Goal: Task Accomplishment & Management: Manage account settings

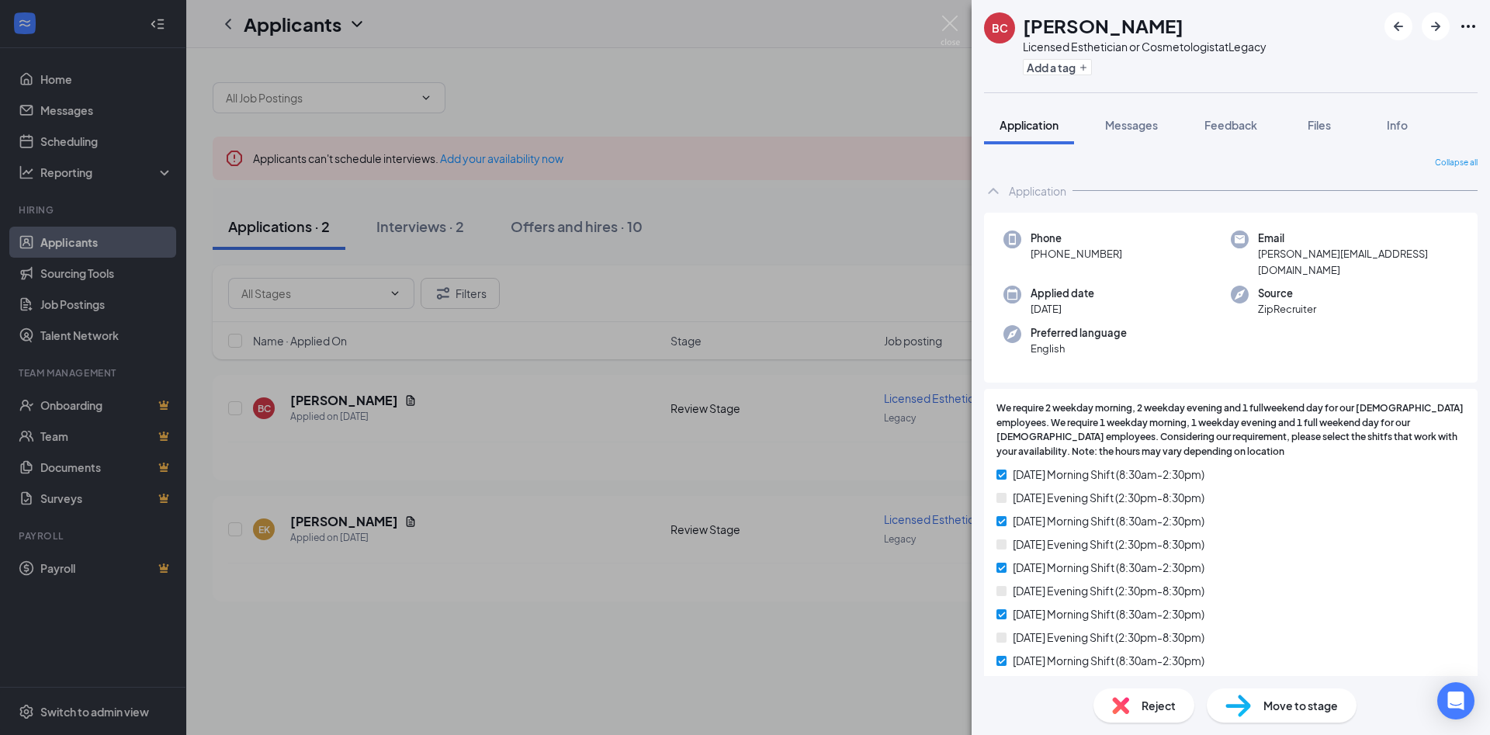
scroll to position [84, 0]
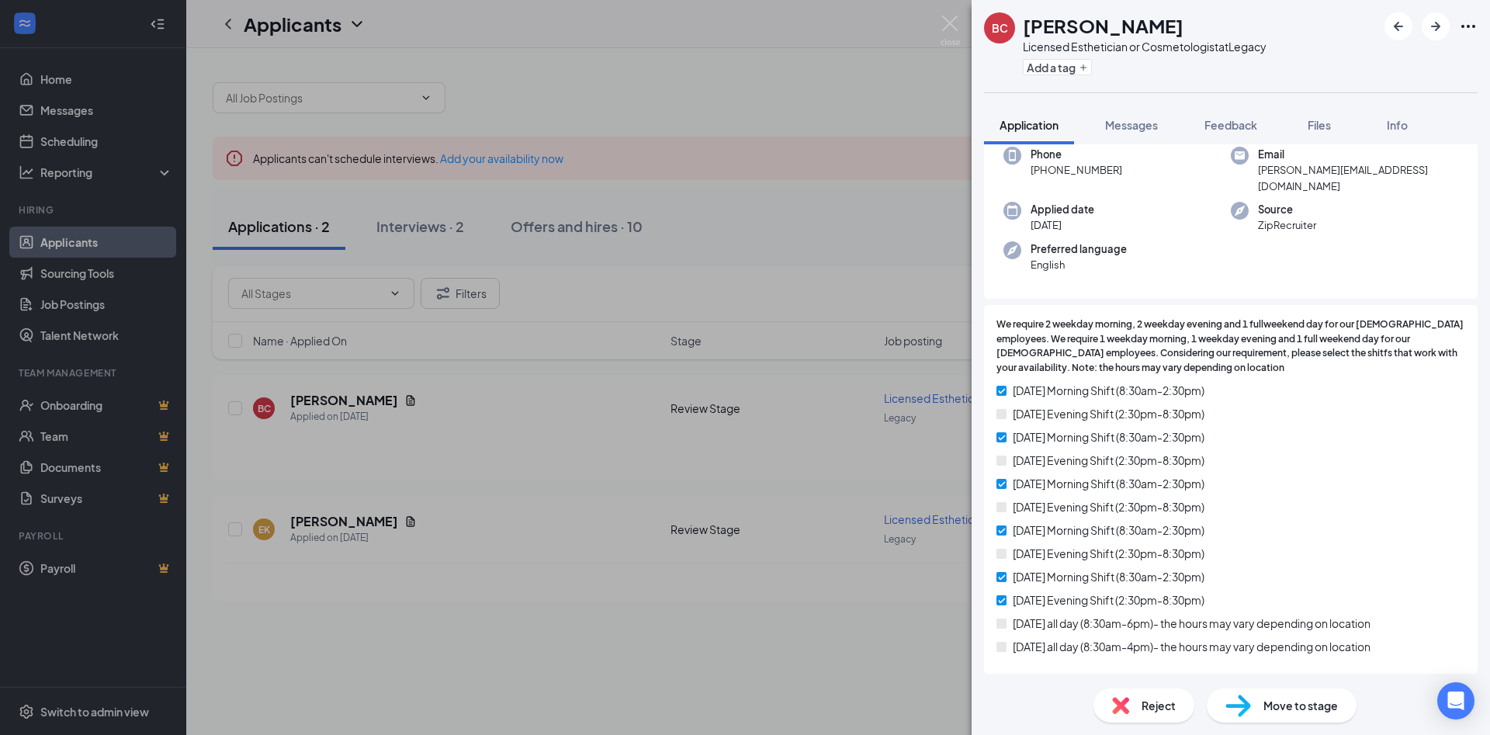
click at [773, 119] on div "BC [PERSON_NAME] Licensed Esthetician or Cosmetologist at Legacy Add a tag Appl…" at bounding box center [745, 367] width 1490 height 735
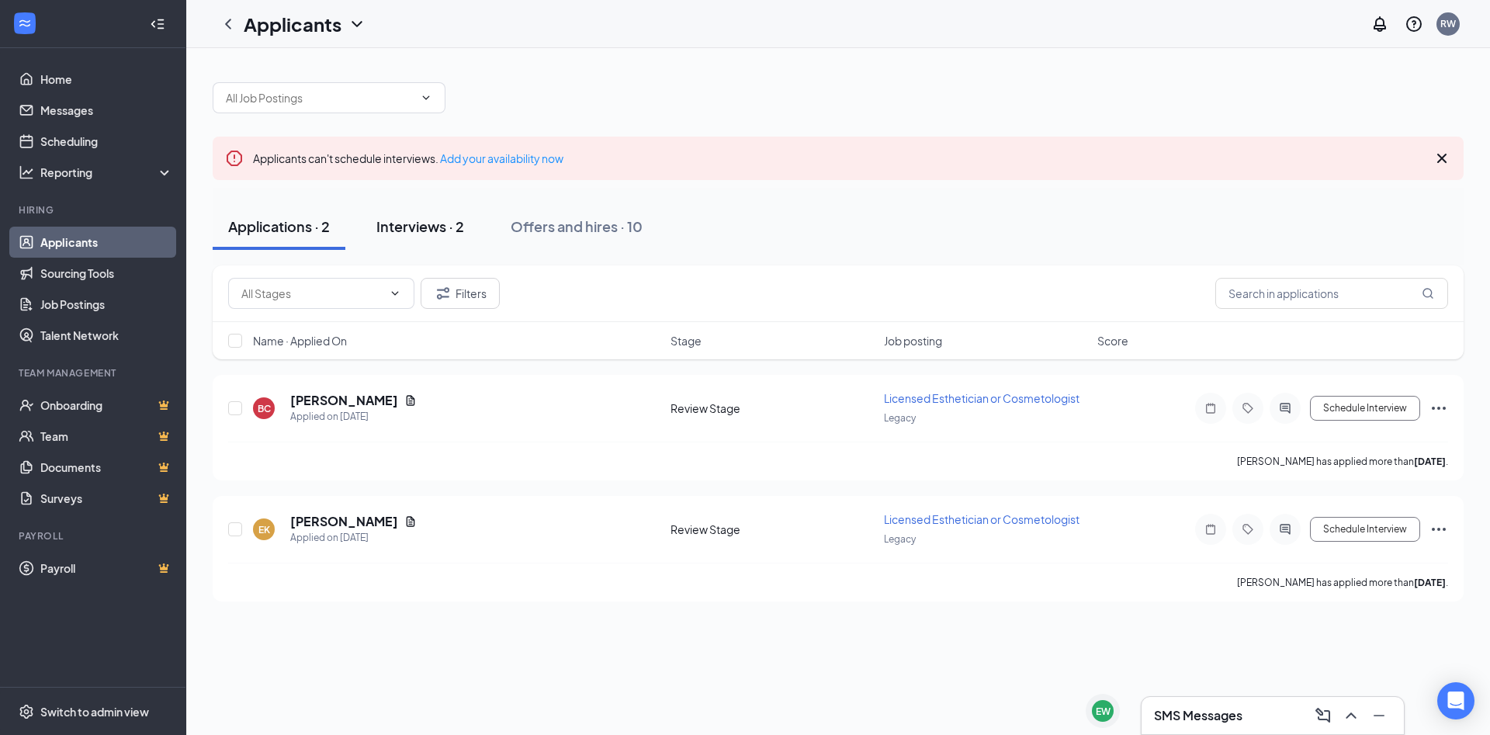
click at [445, 229] on div "Interviews · 2" at bounding box center [420, 225] width 88 height 19
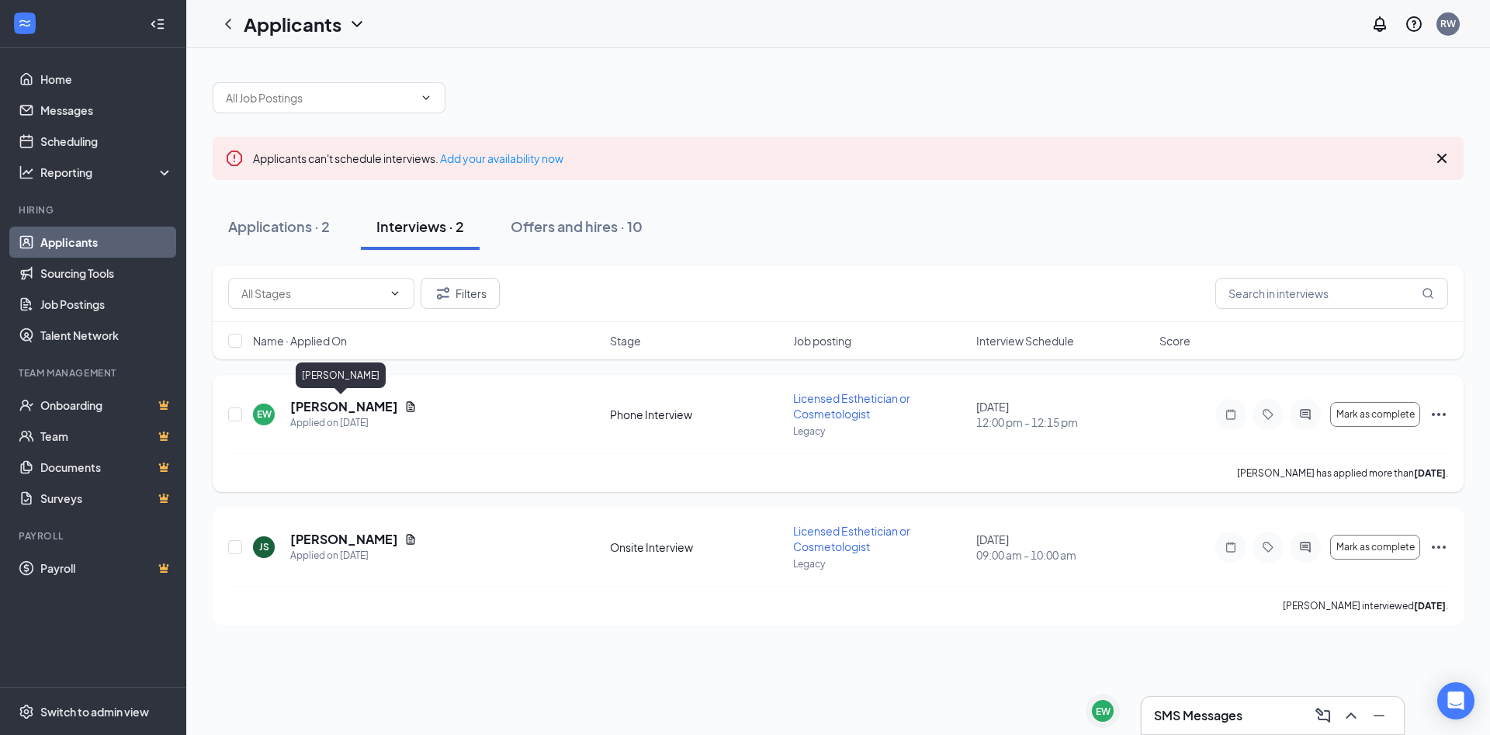
click at [356, 405] on h5 "[PERSON_NAME]" at bounding box center [344, 406] width 108 height 17
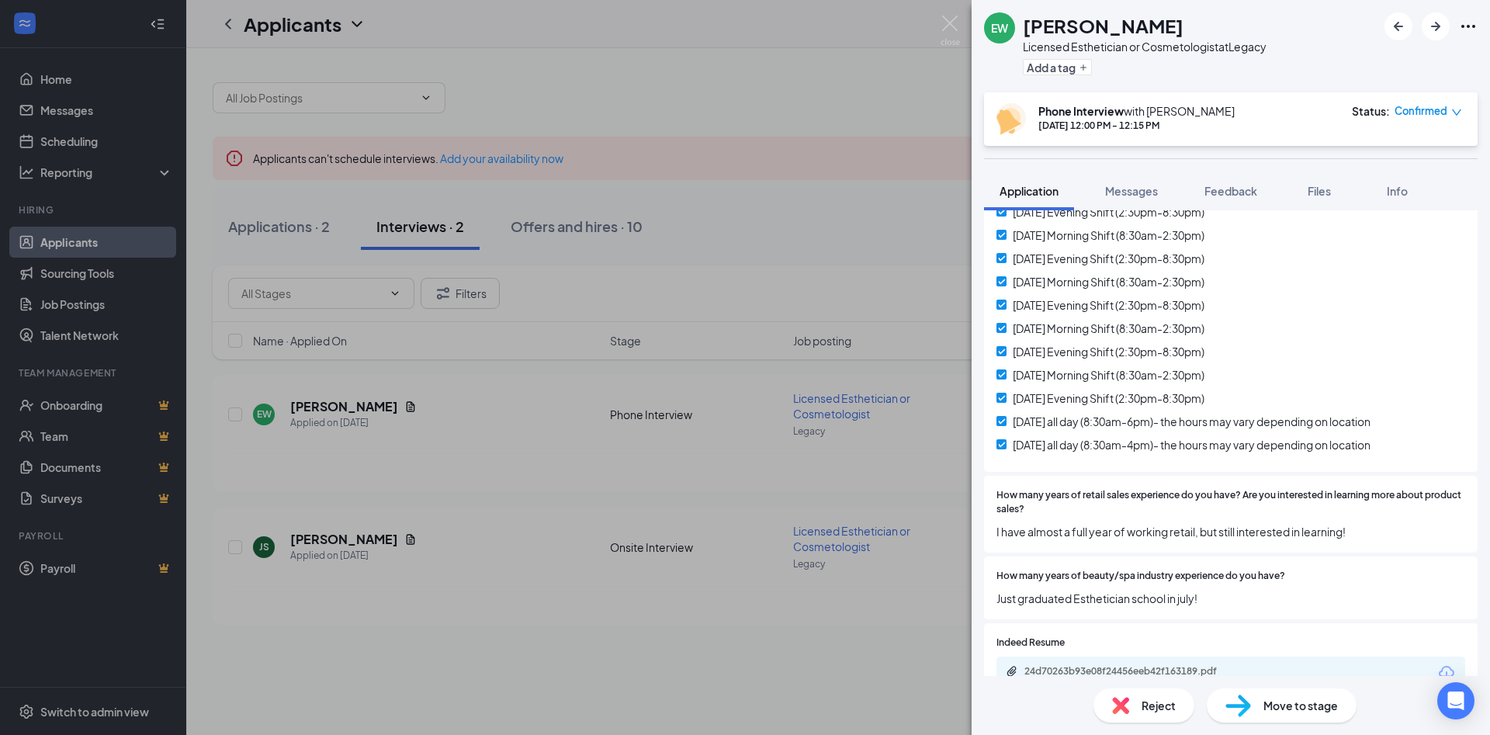
scroll to position [419, 0]
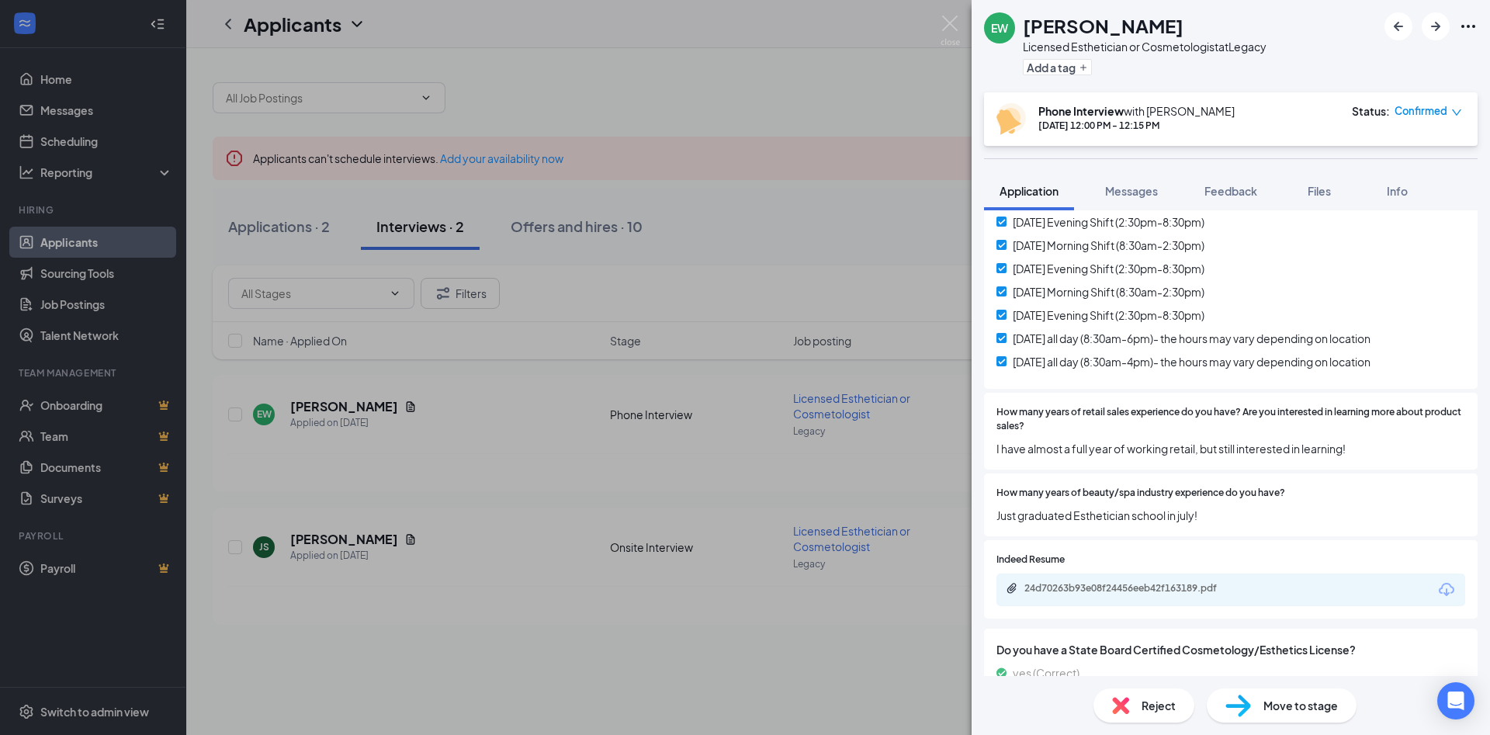
click at [1251, 715] on div "Move to stage" at bounding box center [1281, 705] width 150 height 34
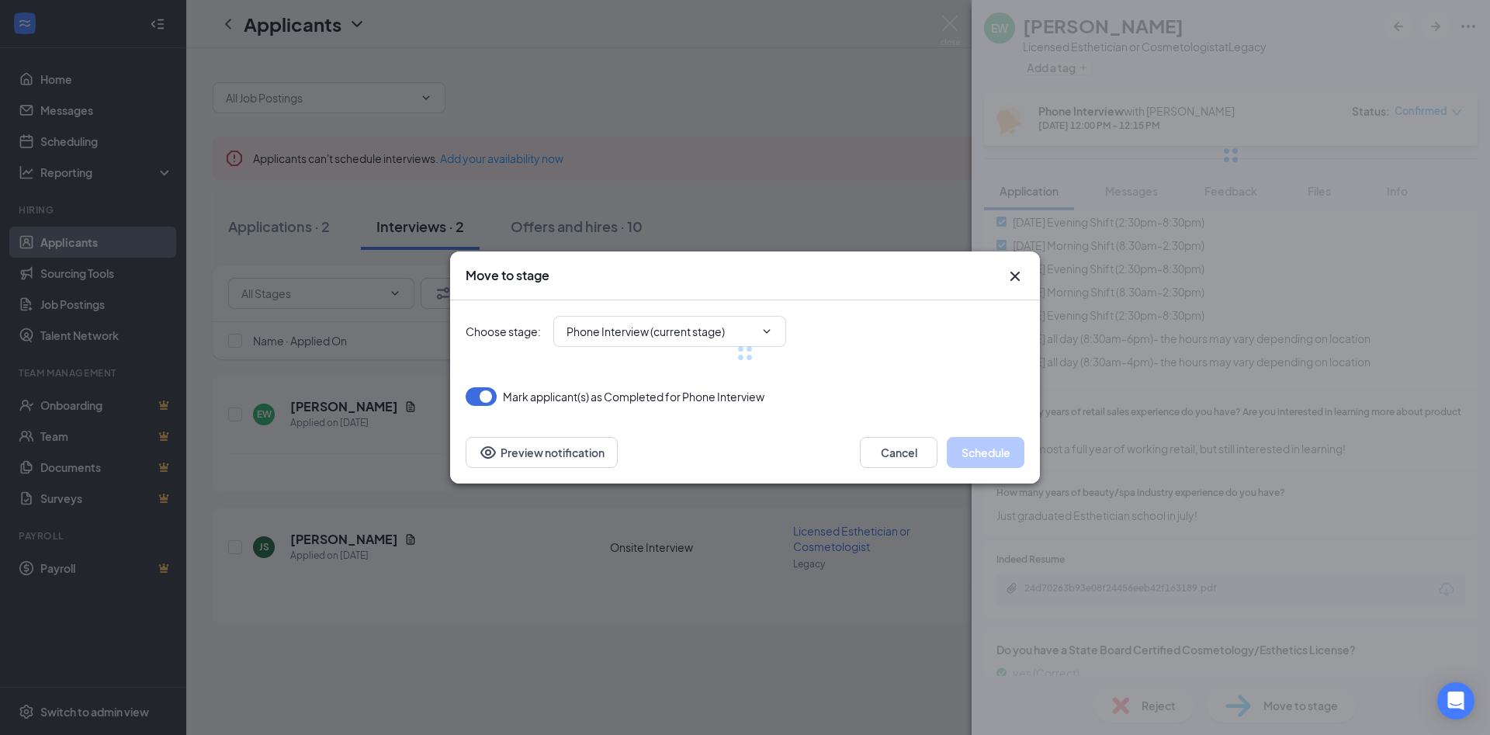
type input "Onsite Interview (next stage)"
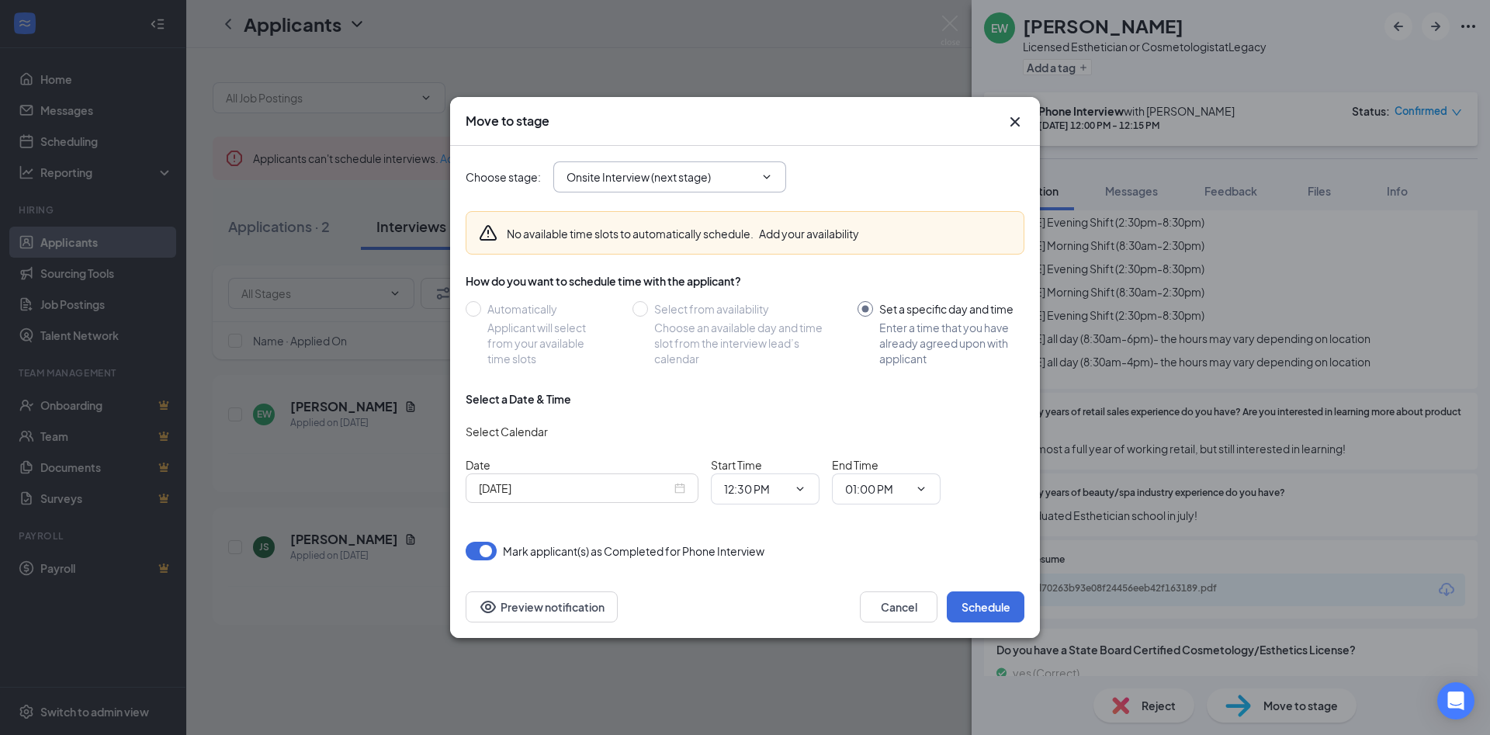
click at [697, 182] on input "Onsite Interview (next stage)" at bounding box center [660, 176] width 188 height 17
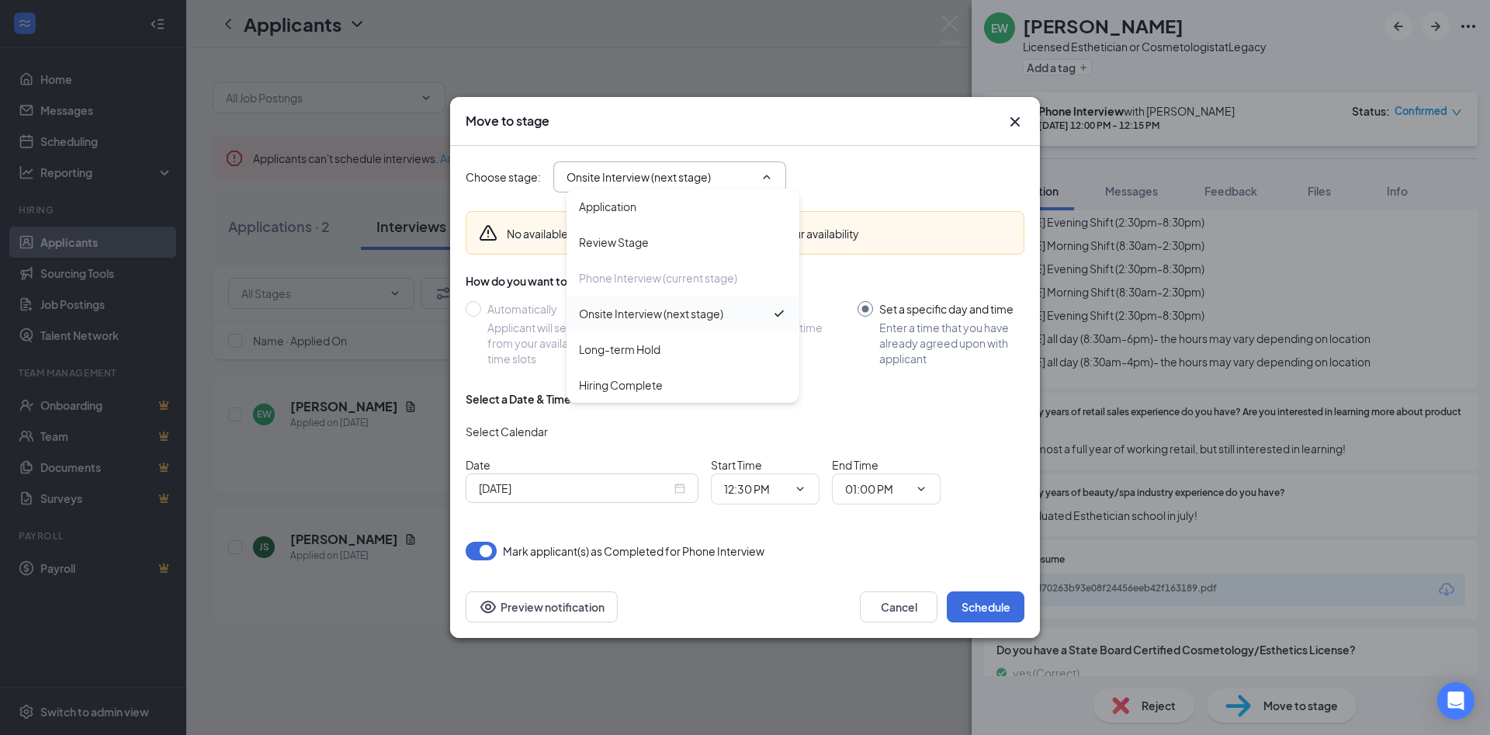
click at [687, 320] on div "Onsite Interview (next stage)" at bounding box center [651, 313] width 144 height 17
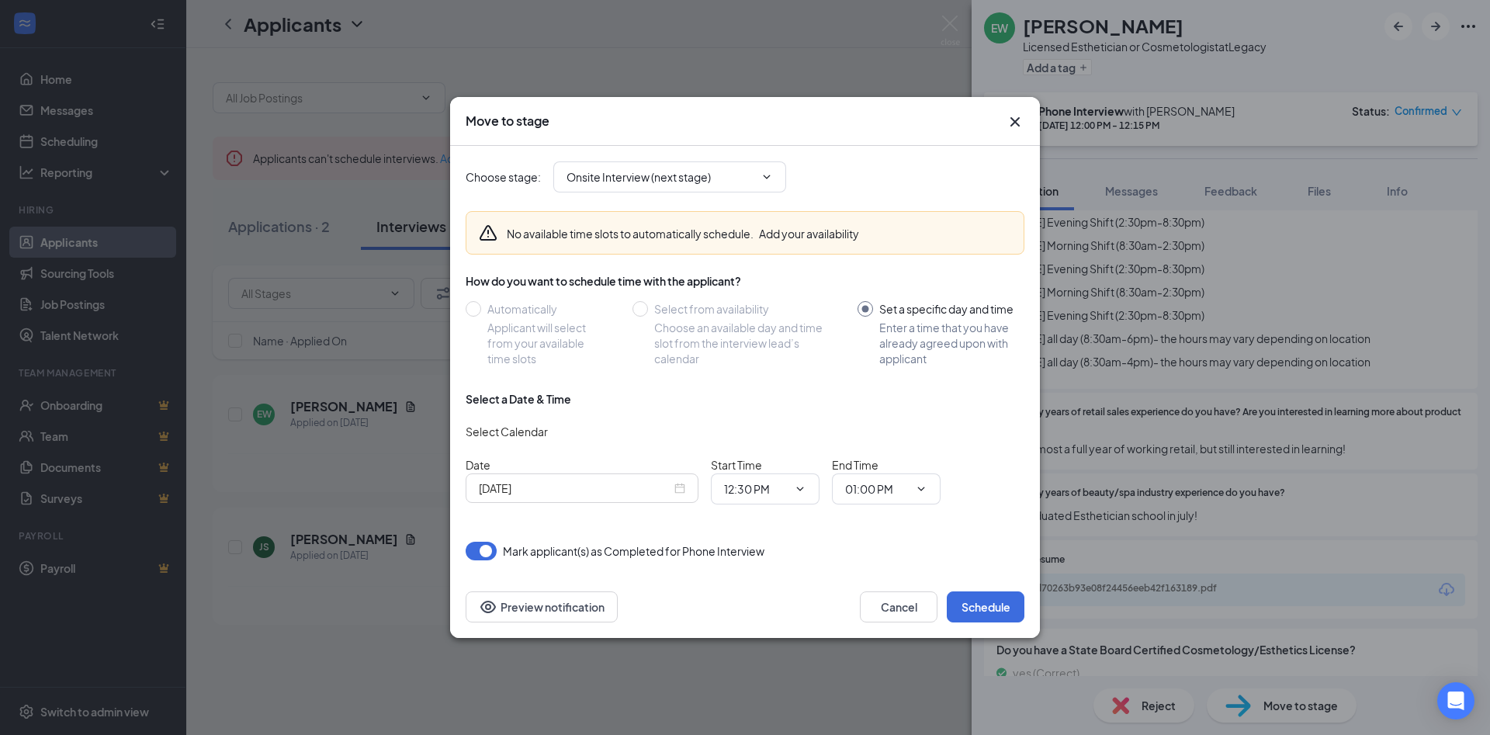
click at [686, 490] on div "[DATE]" at bounding box center [582, 487] width 233 height 29
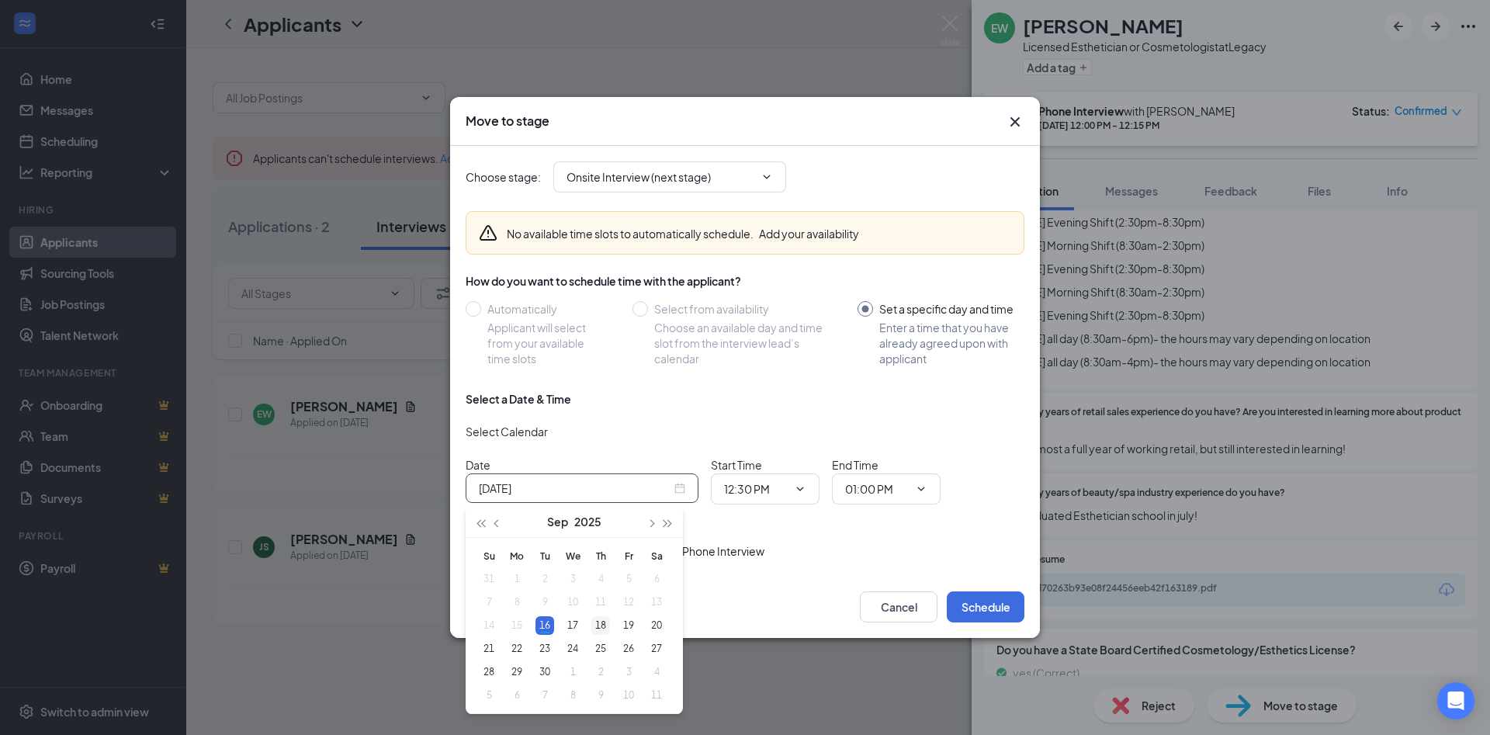
type input "[DATE]"
click at [605, 625] on div "18" at bounding box center [600, 625] width 19 height 19
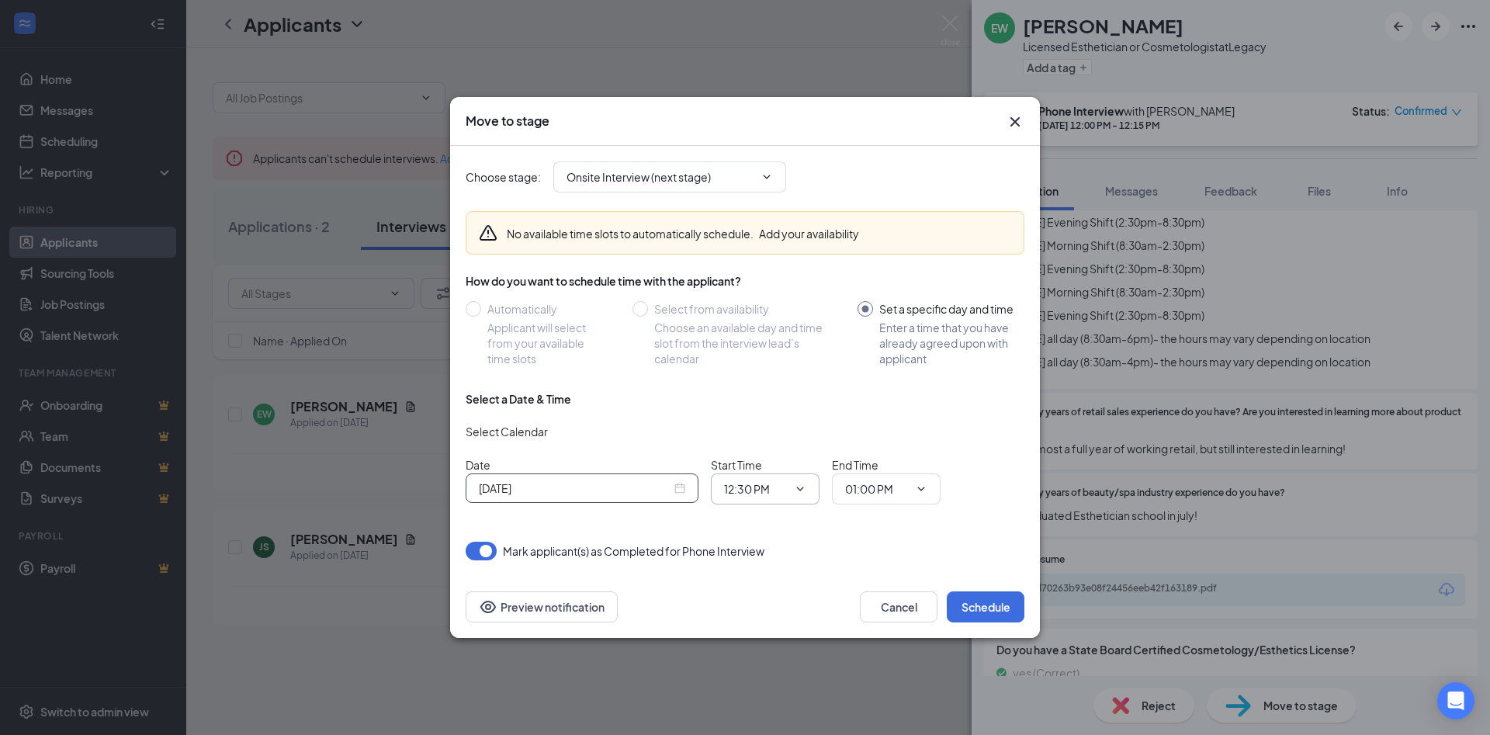
click at [748, 487] on input "12:30 PM" at bounding box center [756, 488] width 64 height 17
click at [772, 260] on div "12:00 AM" at bounding box center [759, 262] width 46 height 17
click at [755, 495] on input "12:00 AM" at bounding box center [756, 488] width 64 height 17
click at [774, 288] on div "12:00 PM" at bounding box center [778, 300] width 109 height 36
type input "12:00 PM"
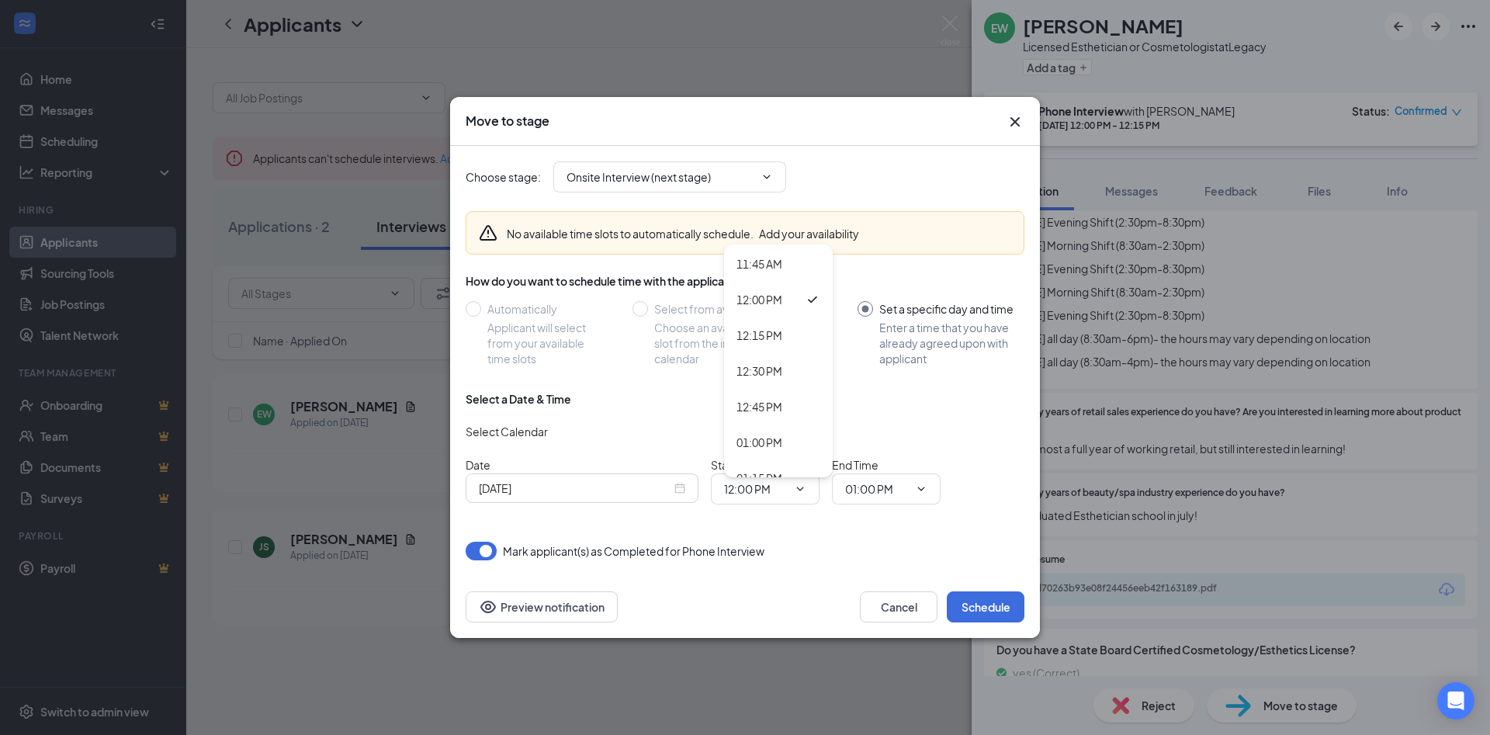
scroll to position [1676, 0]
click at [975, 602] on button "Schedule" at bounding box center [986, 606] width 78 height 31
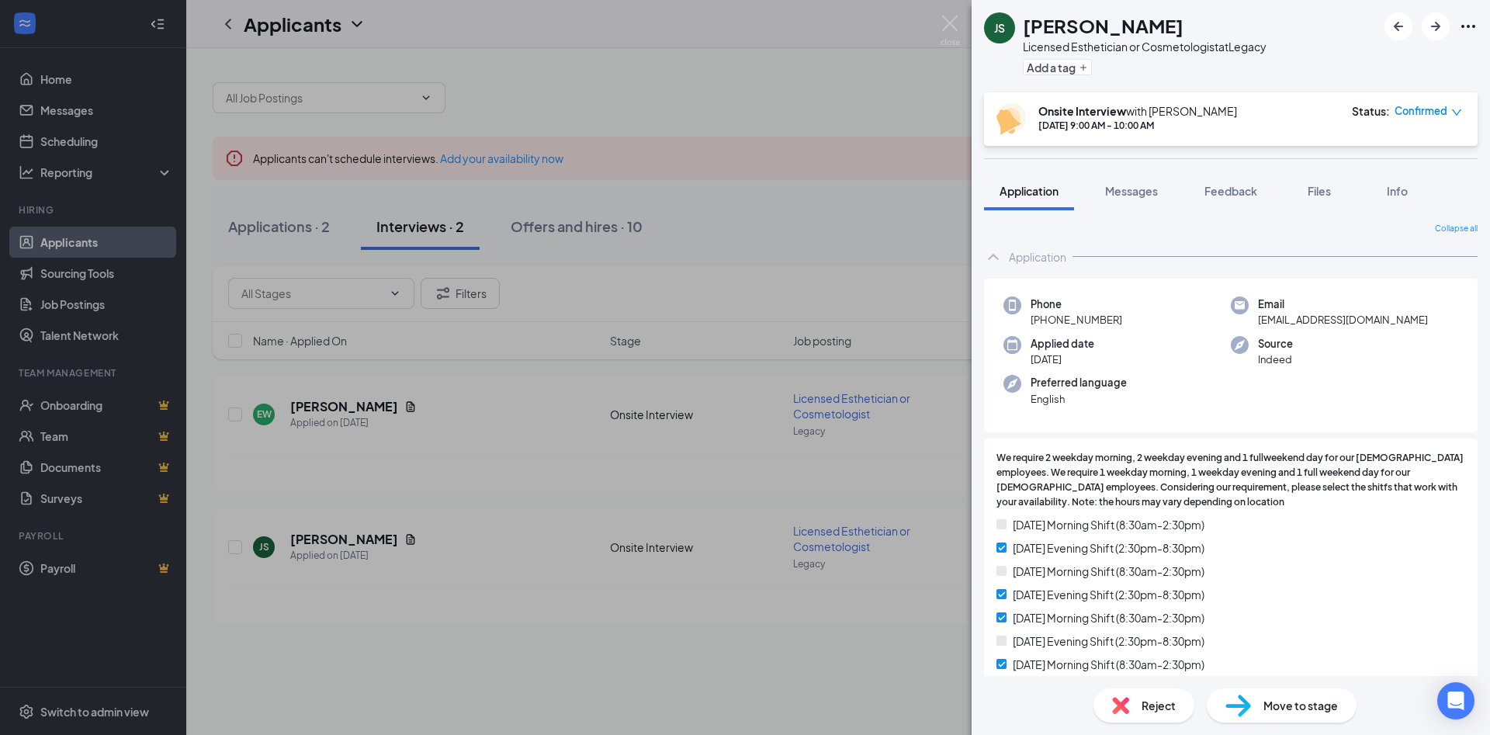
click at [789, 124] on div "JS Jaden Sis Licensed Esthetician or Cosmetologist at Legacy Add a tag Onsite I…" at bounding box center [745, 367] width 1490 height 735
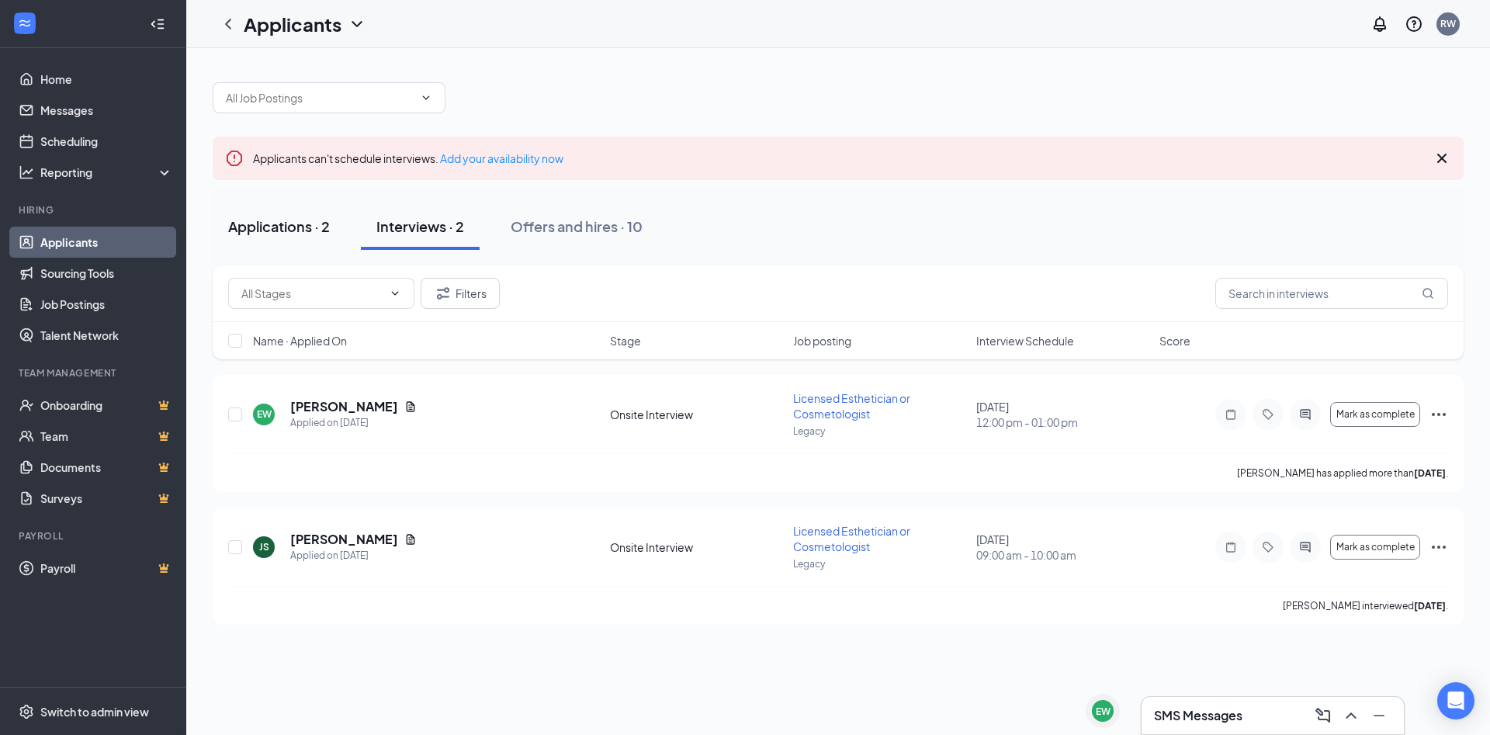
click at [293, 241] on button "Applications · 2" at bounding box center [279, 226] width 133 height 47
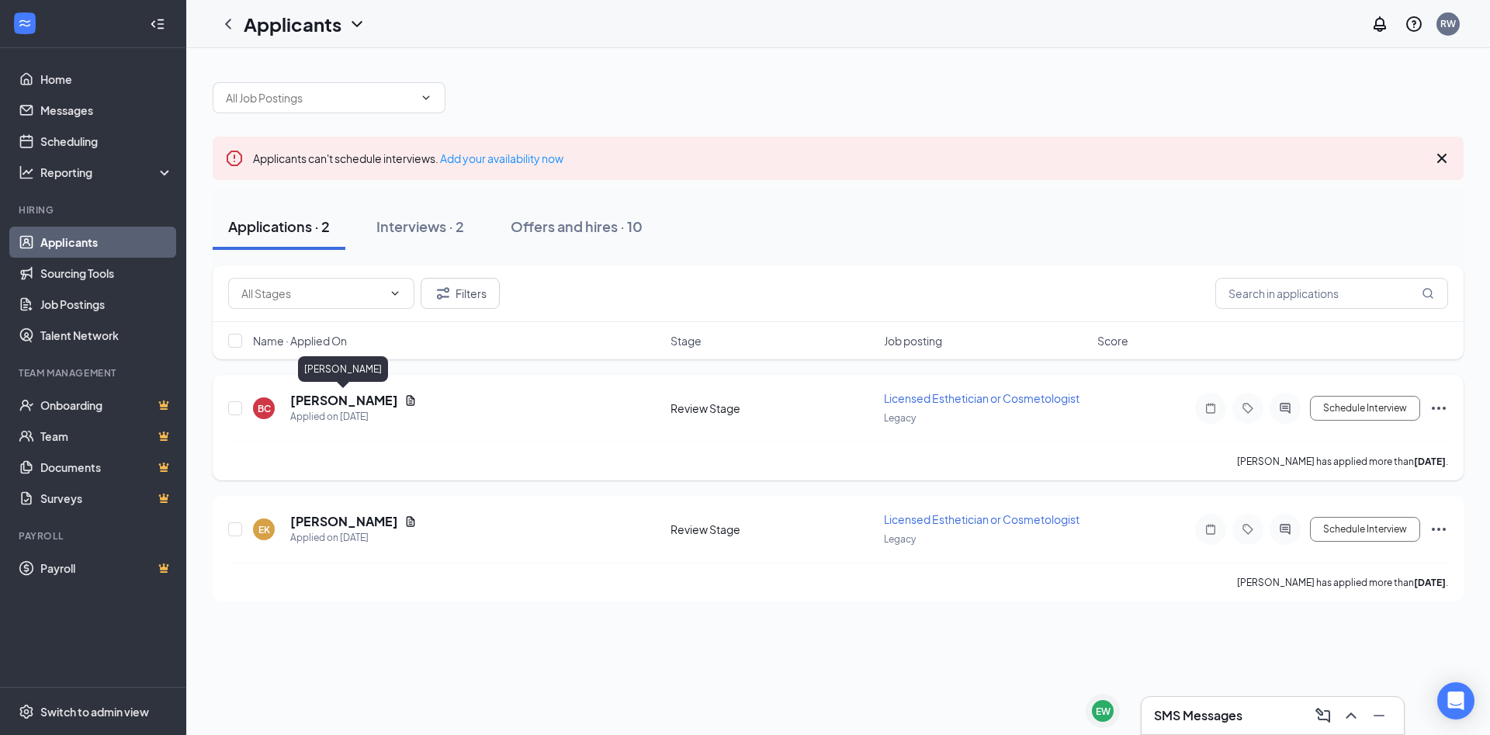
click at [352, 402] on h5 "[PERSON_NAME]" at bounding box center [344, 400] width 108 height 17
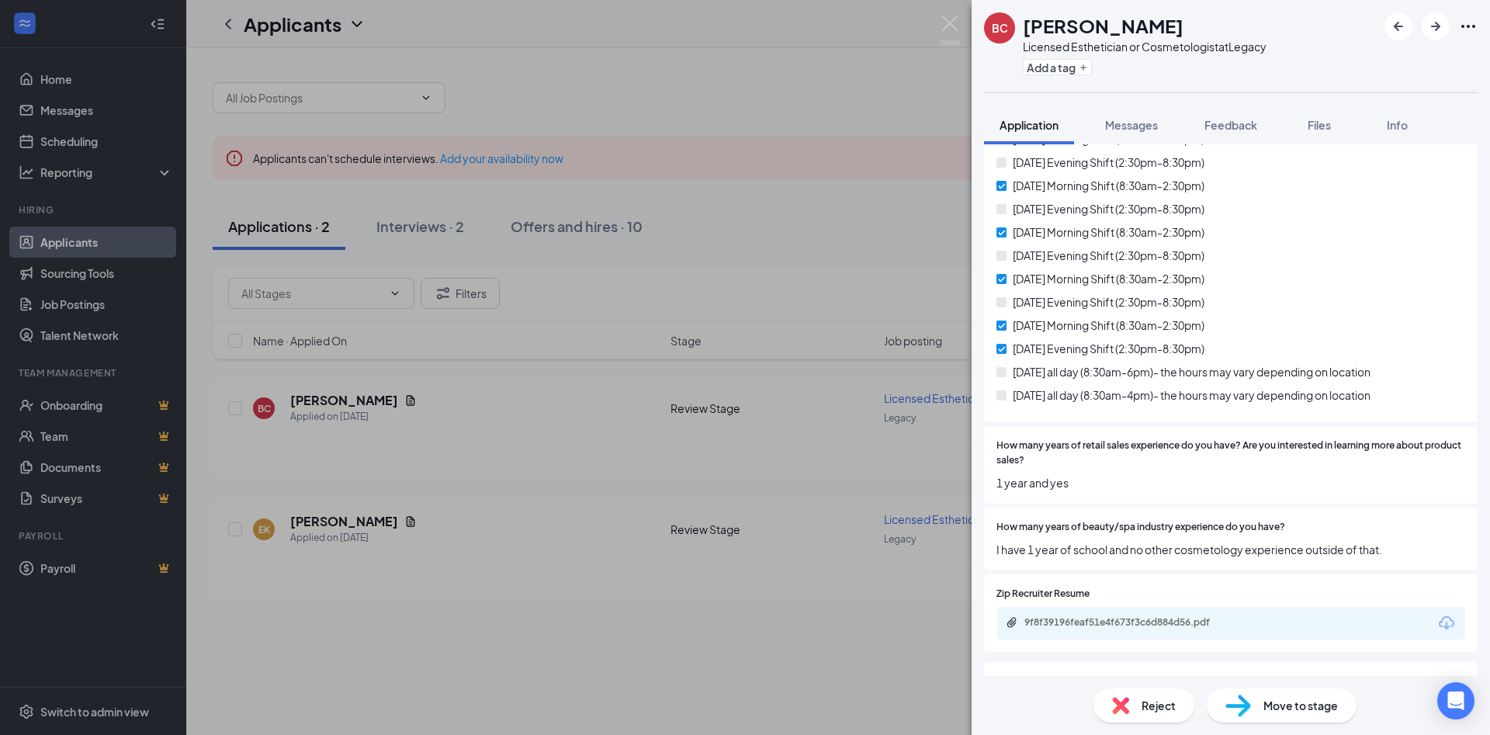
scroll to position [419, 0]
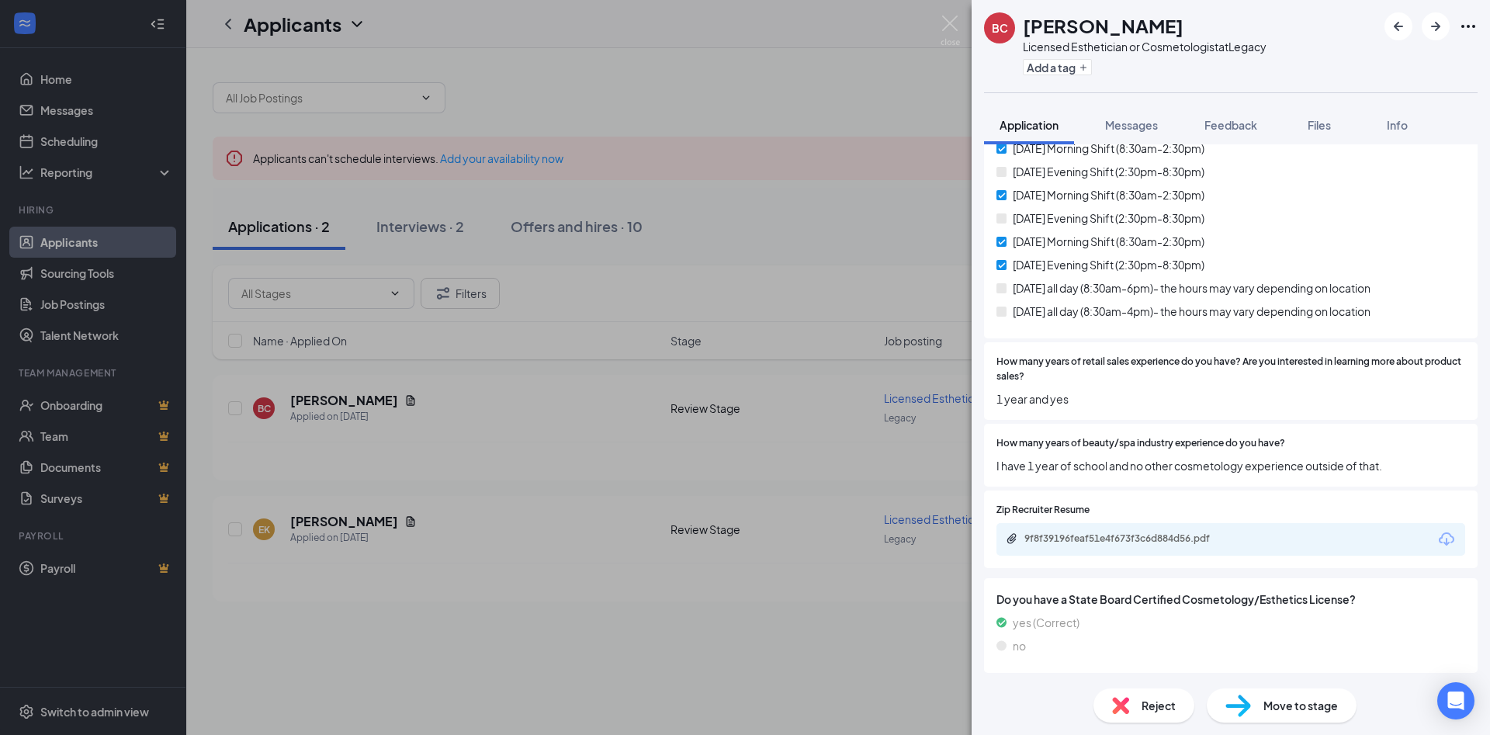
click at [1138, 715] on div "Reject" at bounding box center [1143, 705] width 101 height 34
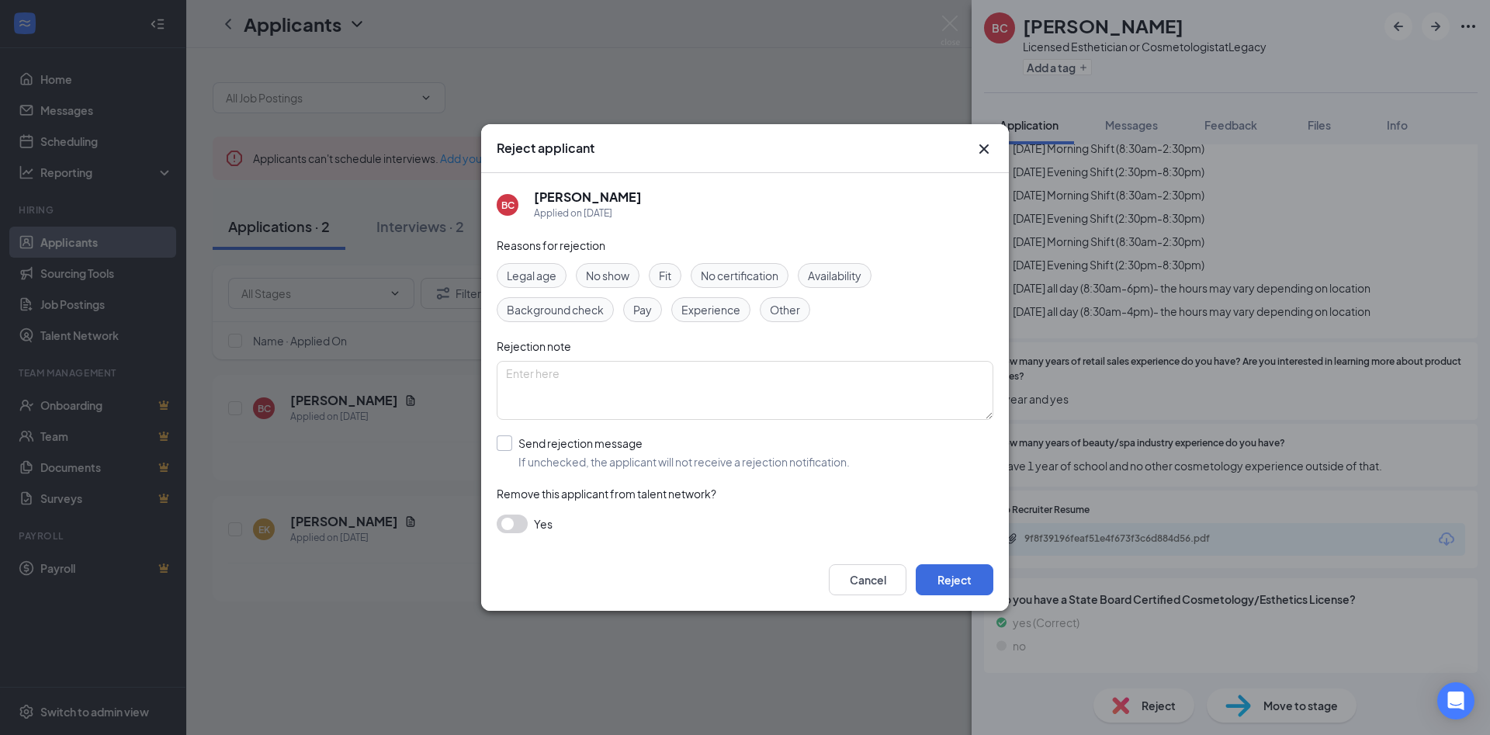
click at [511, 441] on input "Send rejection message If unchecked, the applicant will not receive a rejection…" at bounding box center [673, 452] width 353 height 34
checkbox input "true"
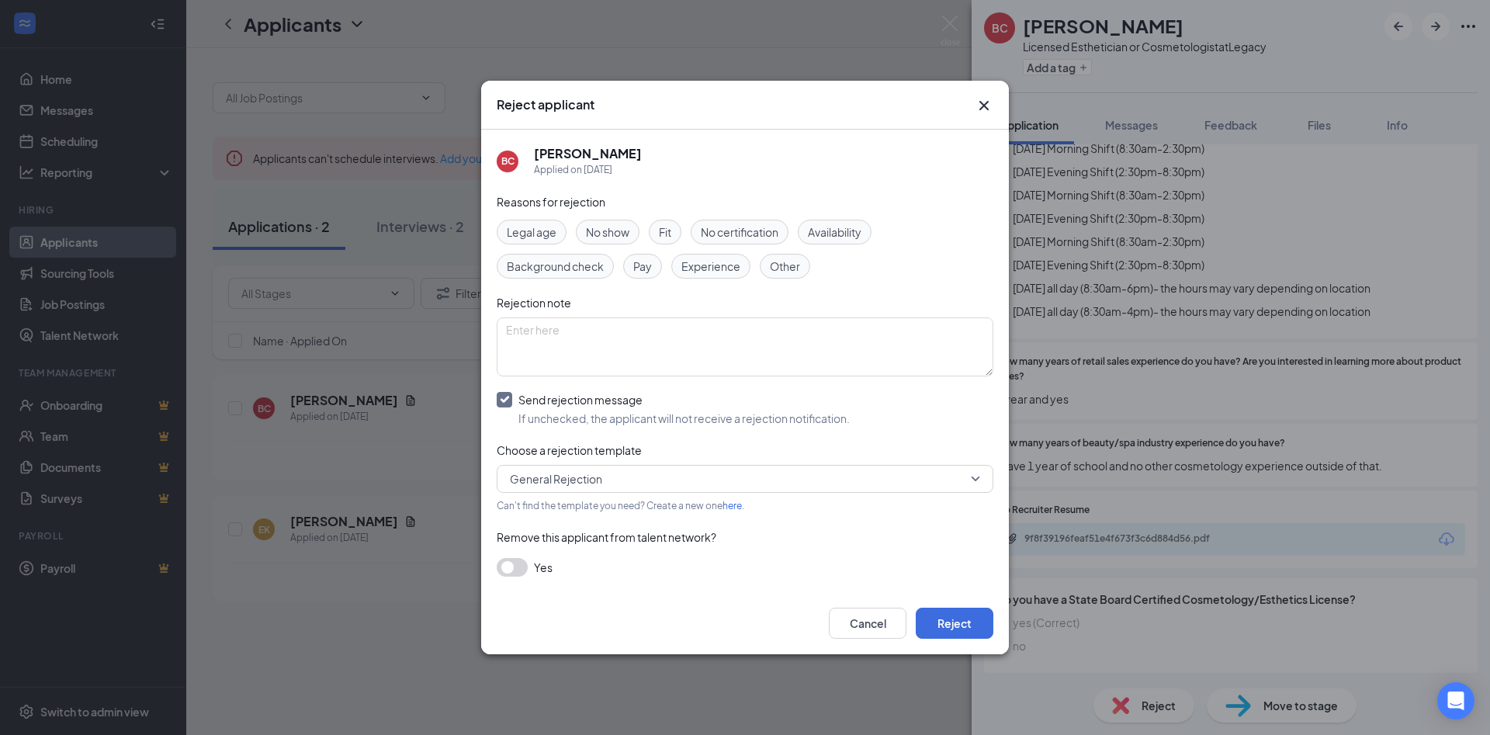
click at [827, 225] on span "Availability" at bounding box center [835, 231] width 54 height 17
click at [821, 332] on textarea at bounding box center [745, 346] width 497 height 59
type textarea "No weekend avail RW"
click at [966, 612] on button "Reject" at bounding box center [955, 623] width 78 height 31
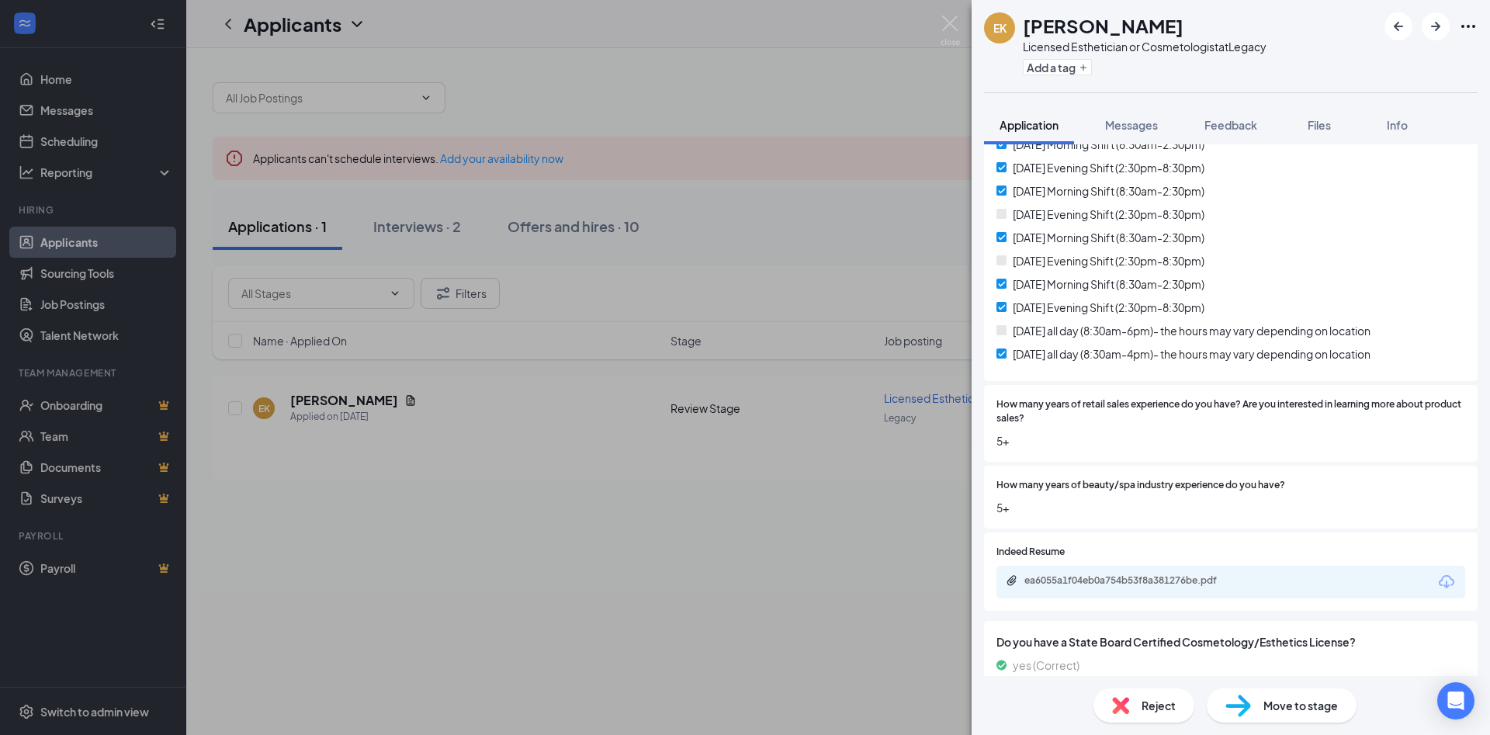
scroll to position [419, 0]
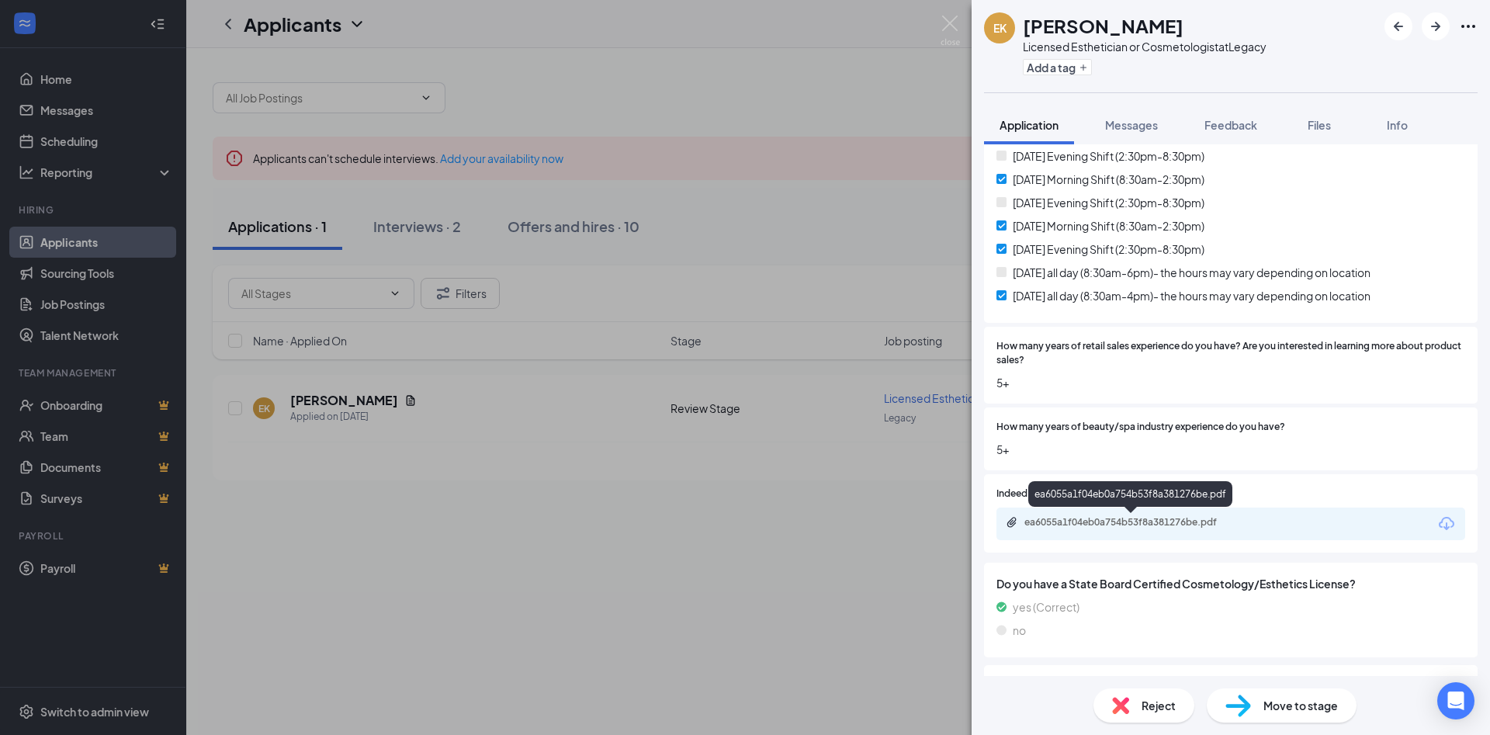
click at [1220, 520] on div "ea6055a1f04eb0a754b53f8a381276be.pdf" at bounding box center [1132, 522] width 217 height 12
